Goal: Navigation & Orientation: Find specific page/section

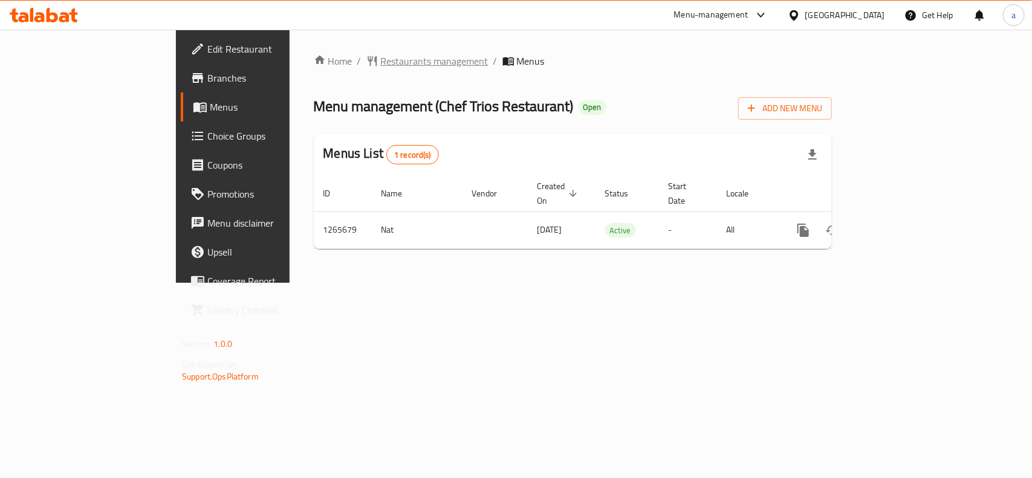
click at [381, 56] on span "Restaurants management" at bounding box center [435, 61] width 108 height 15
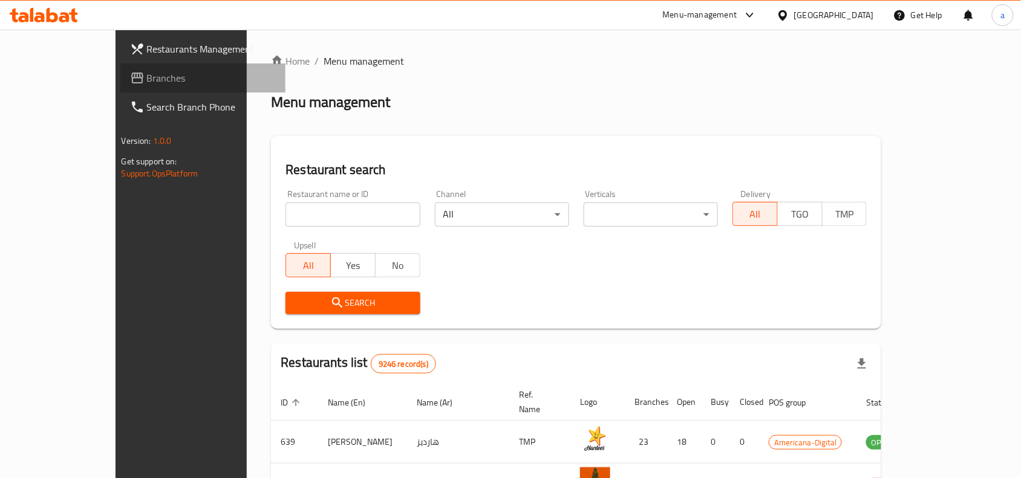
click at [147, 76] on span "Branches" at bounding box center [211, 78] width 129 height 15
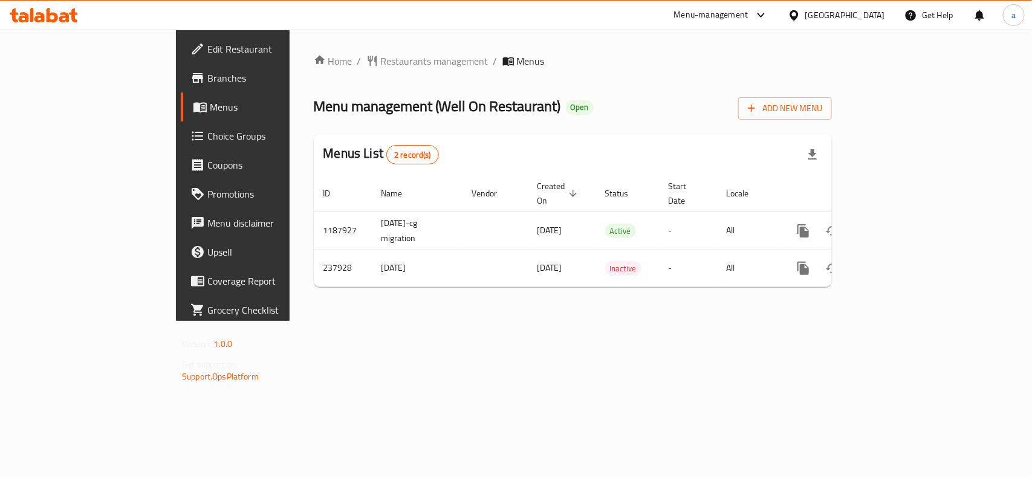
click at [608, 85] on div "Home / Restaurants management / Menus Menu management ( Well On Restaurant ) Op…" at bounding box center [573, 175] width 518 height 243
click at [381, 55] on span "Restaurants management" at bounding box center [435, 61] width 108 height 15
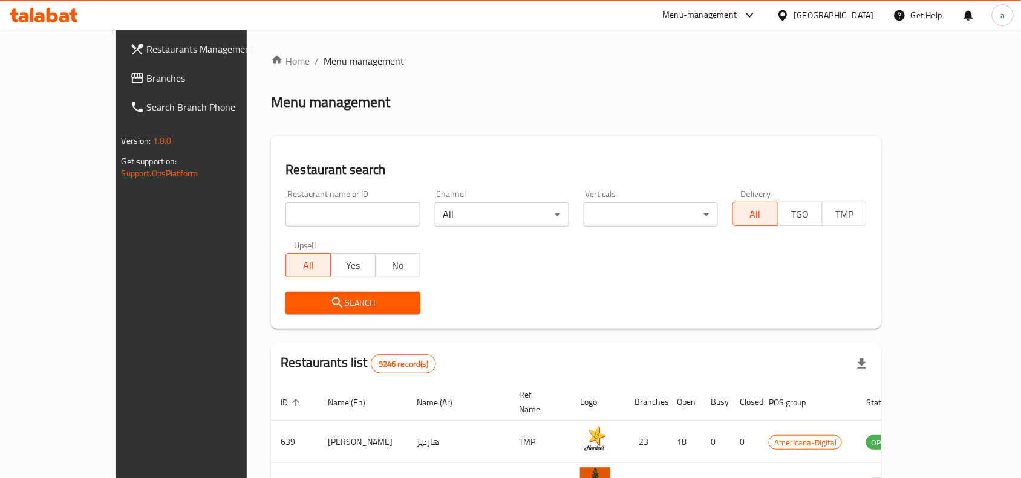
click at [308, 220] on input "search" at bounding box center [352, 215] width 134 height 24
paste input "626863"
type input "626863"
click button "Search" at bounding box center [352, 303] width 134 height 22
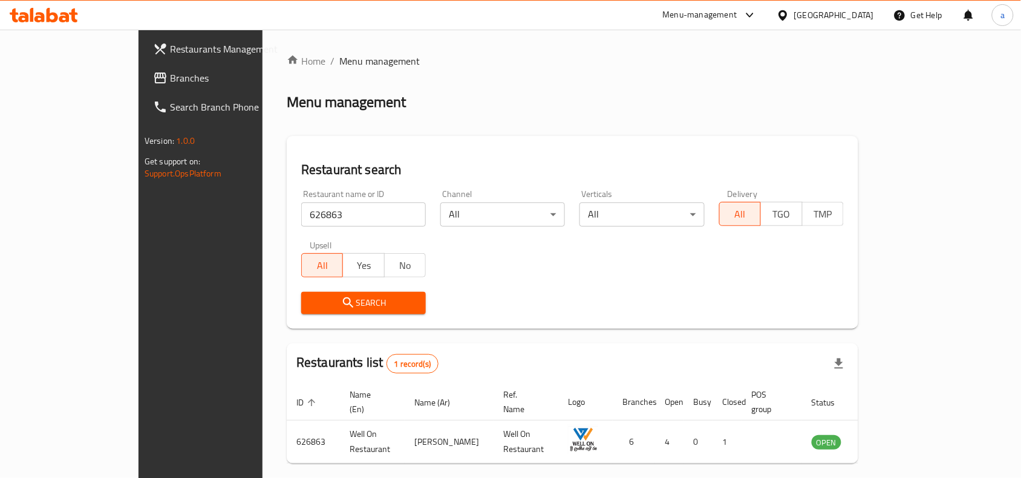
click at [581, 268] on div "Restaurant name or ID 626863 Restaurant name or ID Channel All ​ Verticals All …" at bounding box center [572, 252] width 557 height 139
click at [763, 290] on div "Search" at bounding box center [572, 303] width 557 height 37
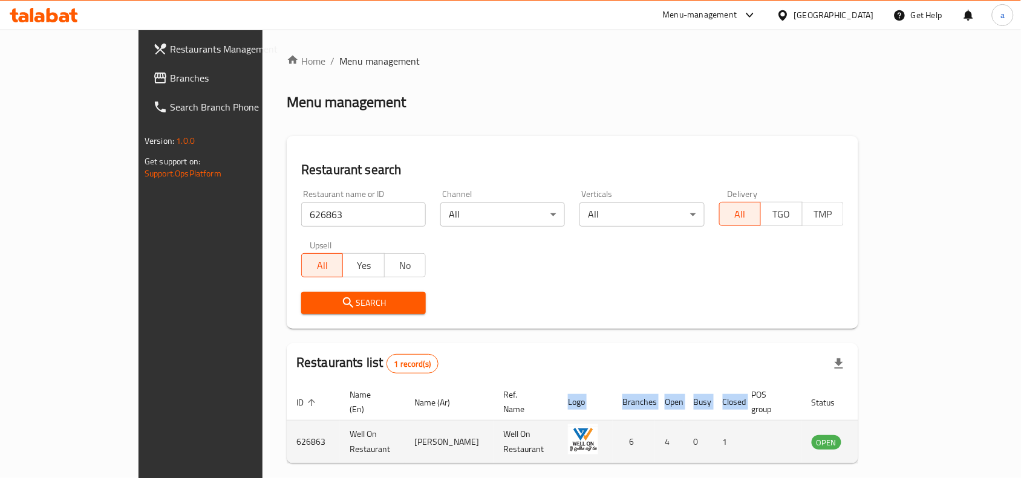
drag, startPoint x: 204, startPoint y: 426, endPoint x: 994, endPoint y: 425, distance: 789.8
click at [907, 425] on tr "626863 Well On Restaurant ويل ون ريستورانت Well On Restaurant 6 4 0 1 OPEN" at bounding box center [597, 442] width 620 height 43
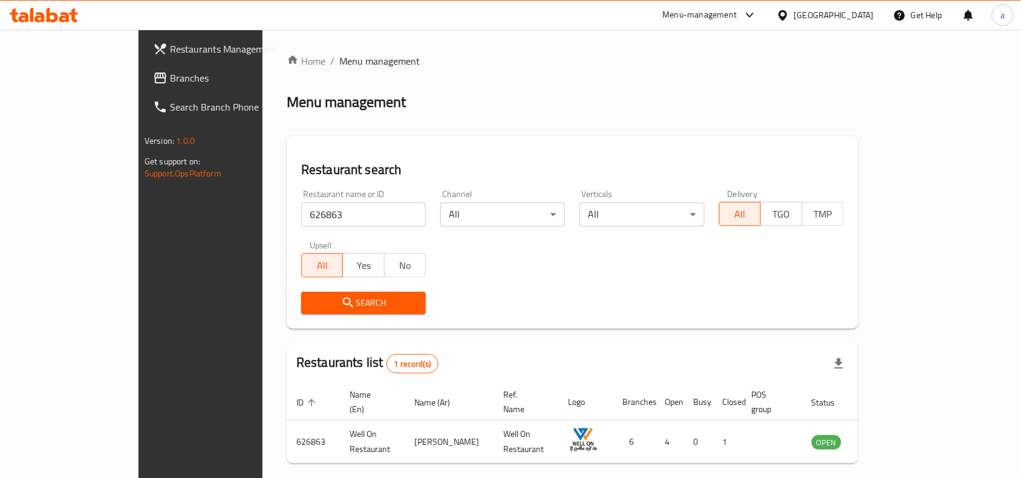
drag, startPoint x: 896, startPoint y: 346, endPoint x: 877, endPoint y: 354, distance: 21.1
click at [858, 346] on div "Restaurants list 1 record(s)" at bounding box center [572, 363] width 571 height 41
click at [854, 9] on div "Qatar" at bounding box center [834, 14] width 80 height 13
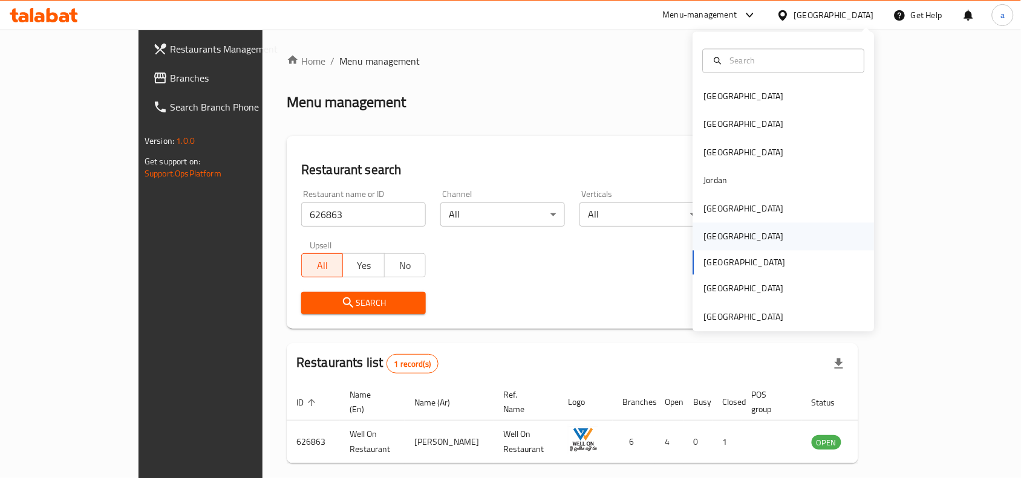
click at [715, 239] on div "[GEOGRAPHIC_DATA]" at bounding box center [743, 237] width 99 height 28
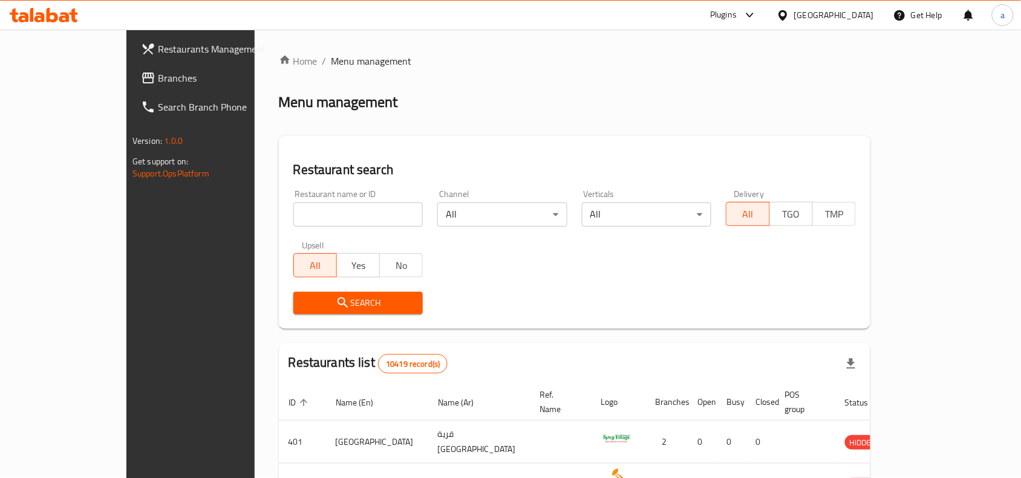
click at [158, 77] on span "Branches" at bounding box center [222, 78] width 129 height 15
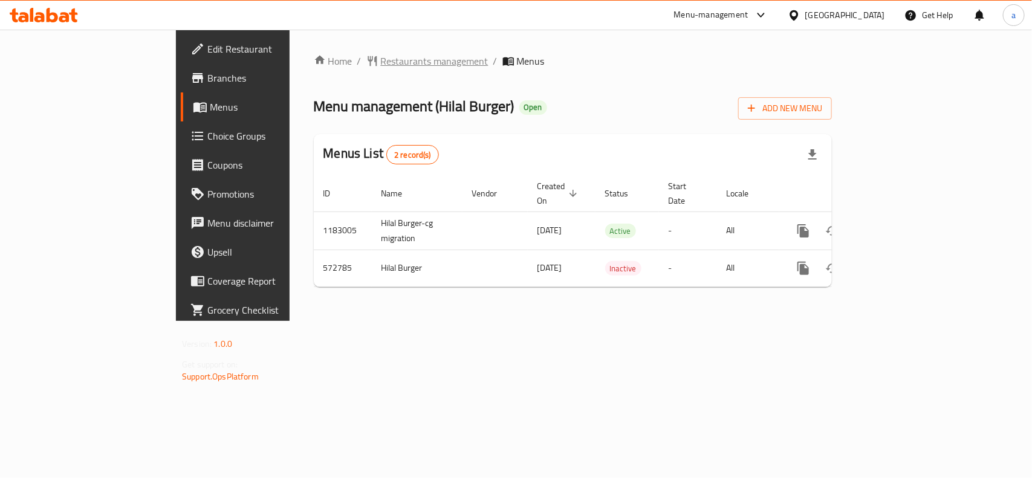
click at [381, 54] on span "Restaurants management" at bounding box center [435, 61] width 108 height 15
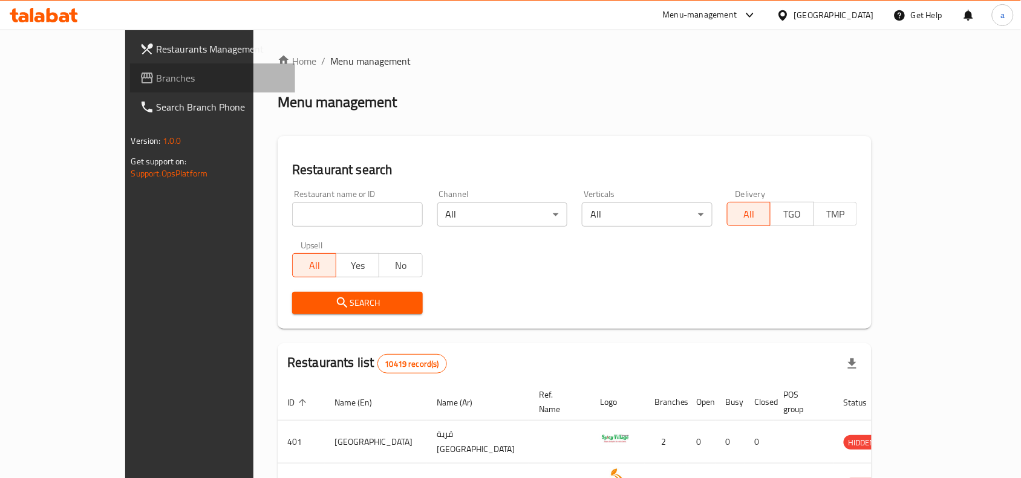
click at [157, 79] on span "Branches" at bounding box center [221, 78] width 129 height 15
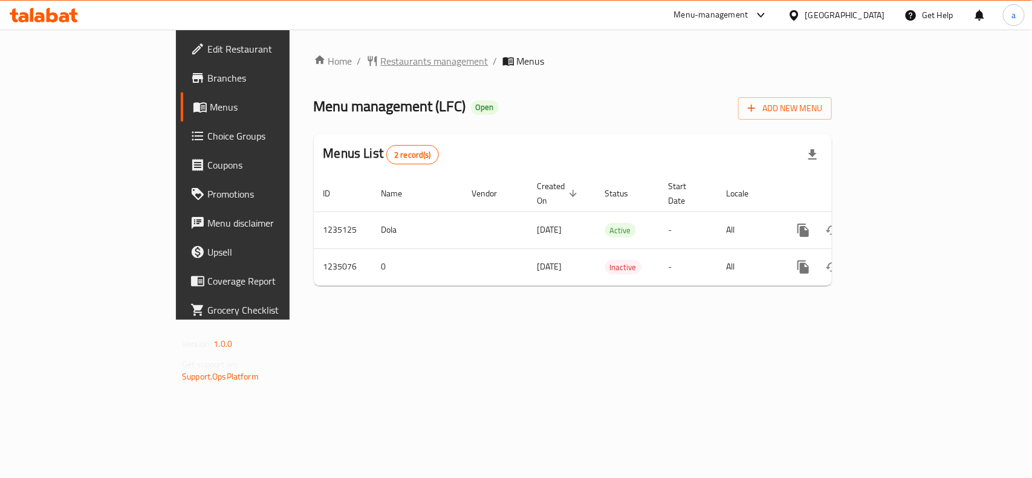
click at [381, 59] on span "Restaurants management" at bounding box center [435, 61] width 108 height 15
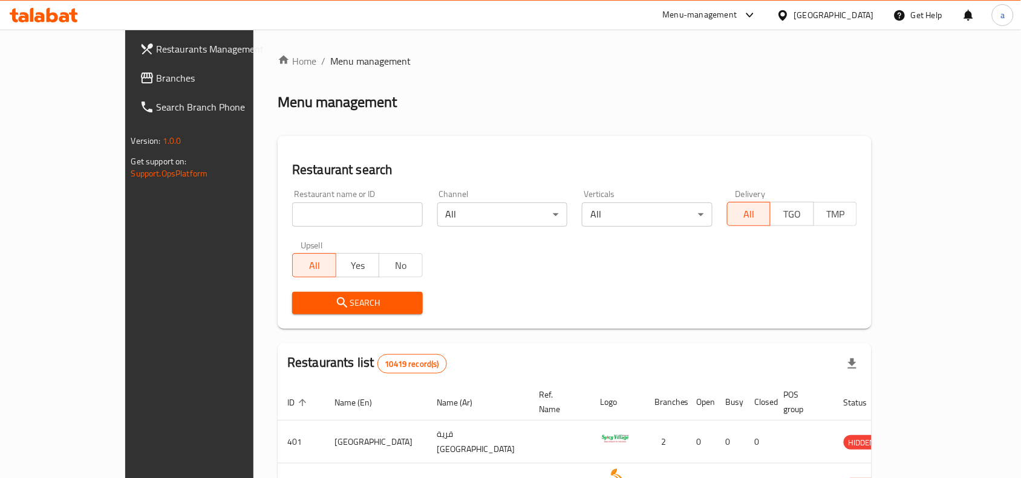
click at [157, 80] on span "Branches" at bounding box center [221, 78] width 129 height 15
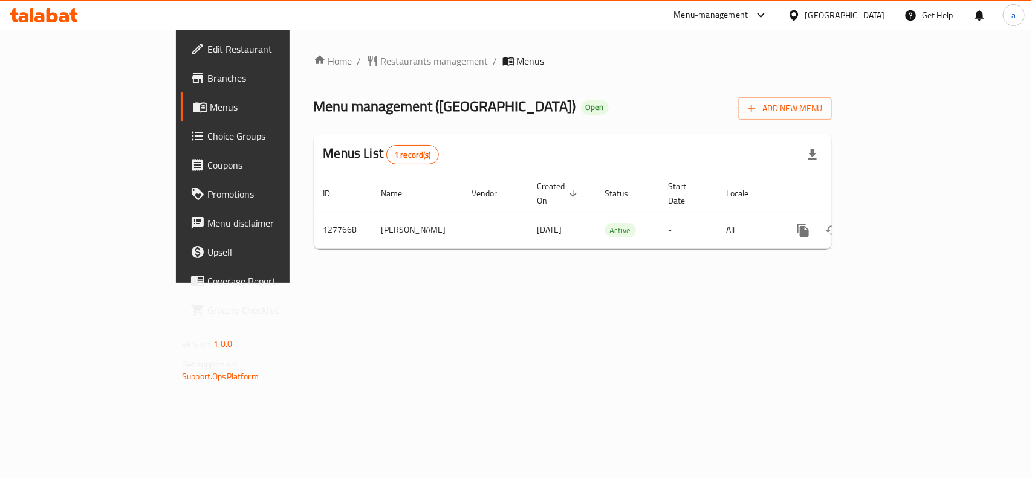
click at [339, 280] on div "Home / Restaurants management / Menus Menu management ( [GEOGRAPHIC_DATA] ) Ope…" at bounding box center [573, 156] width 567 height 253
click at [438, 283] on div "Home / Restaurants management / Menus Menu management ( [GEOGRAPHIC_DATA] ) Ope…" at bounding box center [573, 156] width 567 height 253
